Goal: Transaction & Acquisition: Purchase product/service

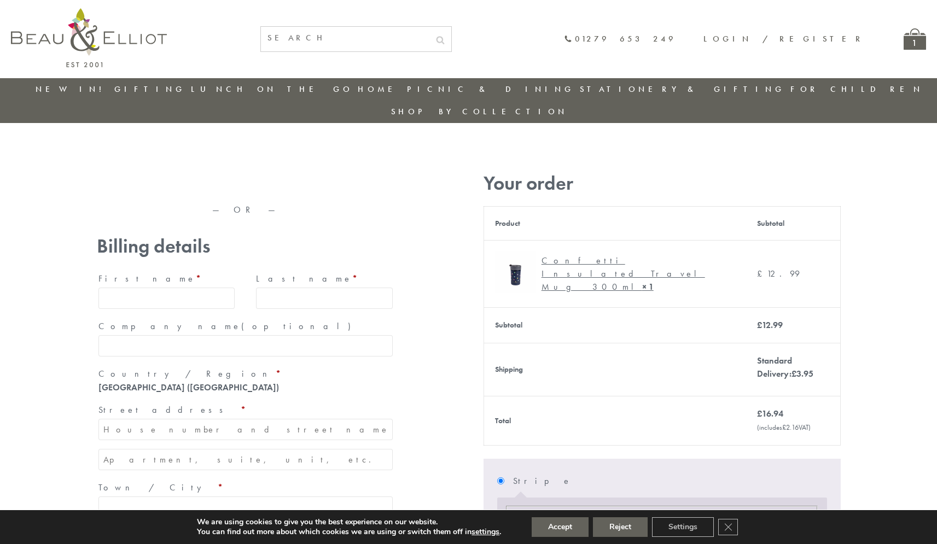
type input "maria33@yahoo.com"
type input "Maria"
type input "Williams"
type input "23, Scottsdale, Happytown"
type input "London"
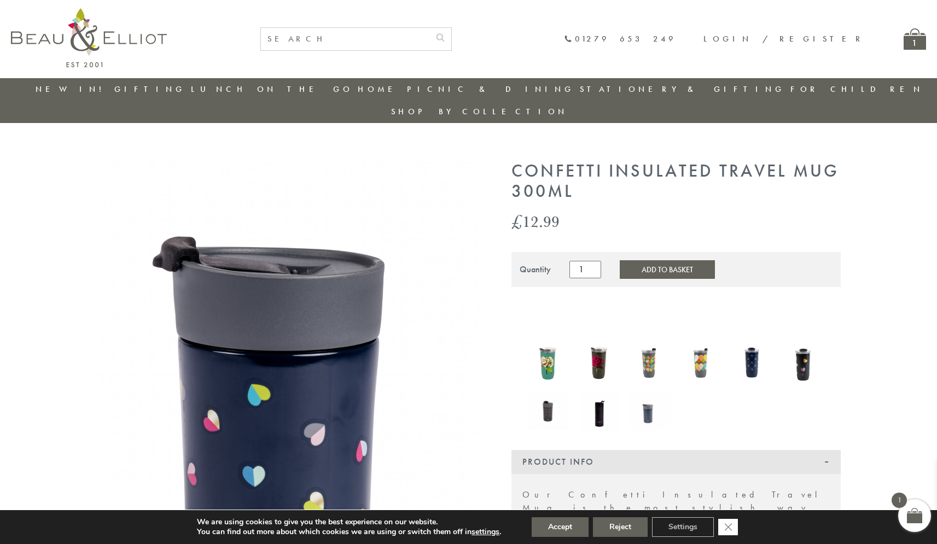
click at [729, 527] on icon "Close GDPR Cookie Banner" at bounding box center [728, 526] width 20 height 16
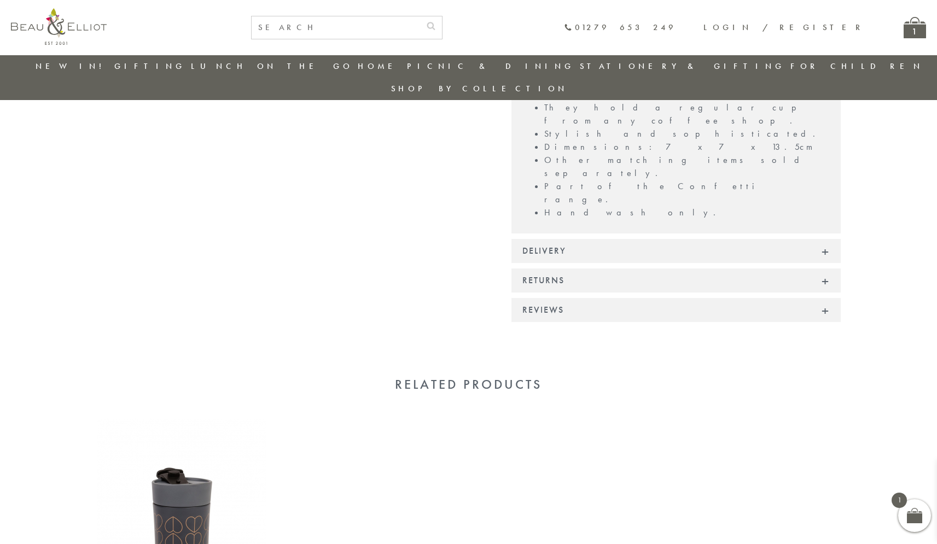
scroll to position [764, 0]
